Goal: Navigation & Orientation: Find specific page/section

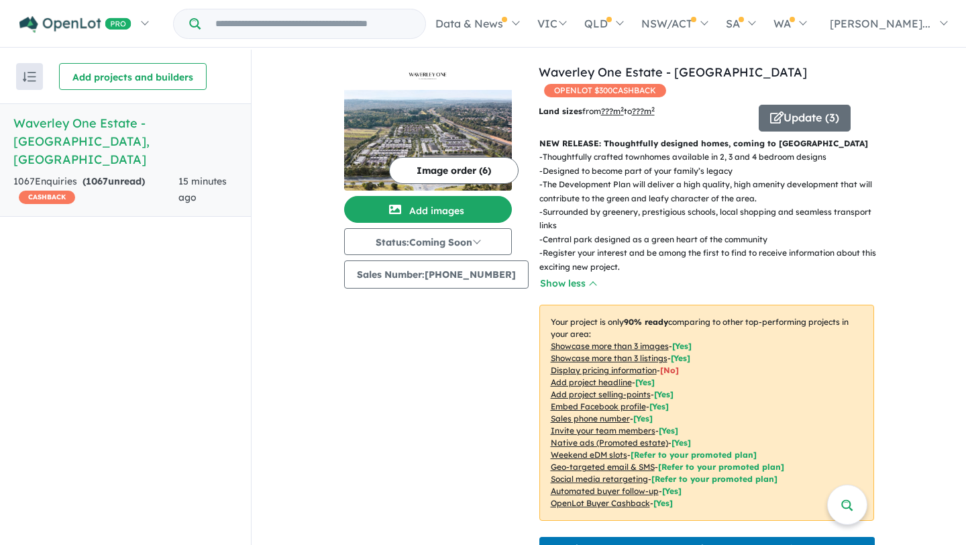
click at [154, 126] on h5 "Waverley One Estate - [GEOGRAPHIC_DATA] , [GEOGRAPHIC_DATA]" at bounding box center [125, 141] width 224 height 54
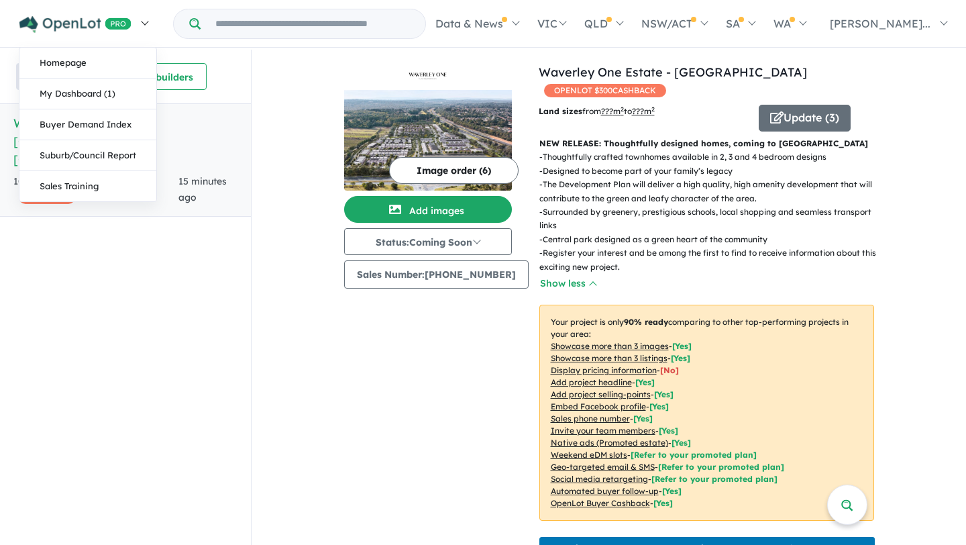
click at [87, 26] on img at bounding box center [75, 24] width 112 height 17
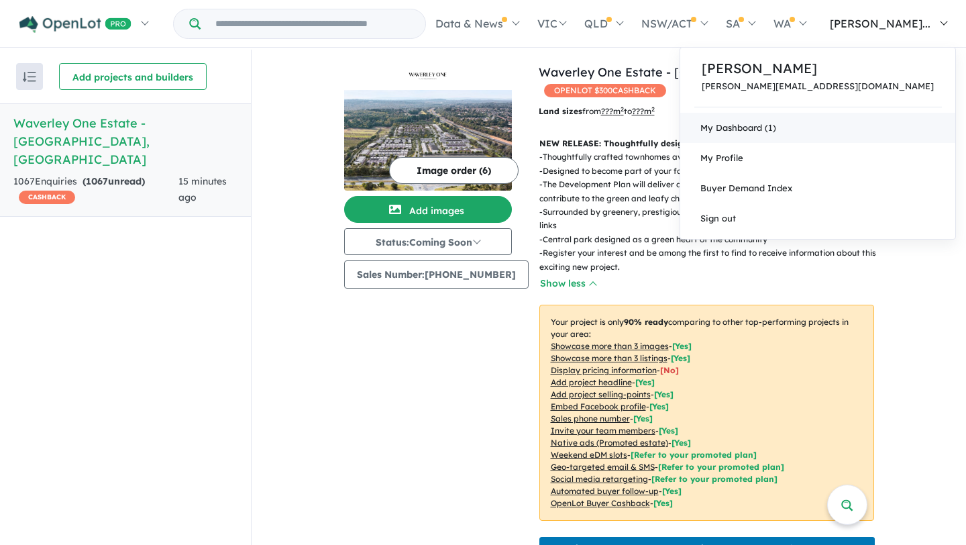
click at [875, 131] on link "My Dashboard (1)" at bounding box center [818, 128] width 275 height 30
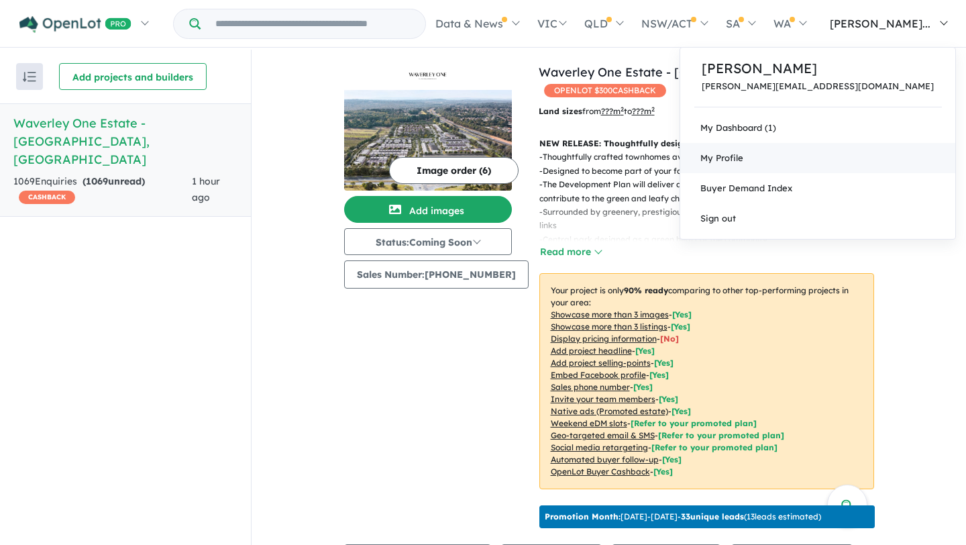
click at [863, 165] on link "My Profile" at bounding box center [818, 158] width 275 height 30
